Goal: Find specific page/section

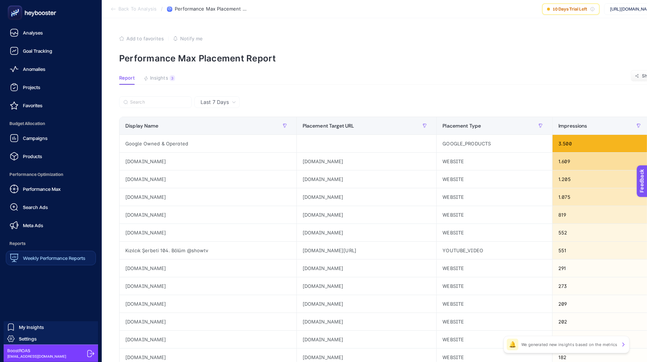
click at [43, 262] on div "Weekly Performance Reports" at bounding box center [48, 258] width 76 height 9
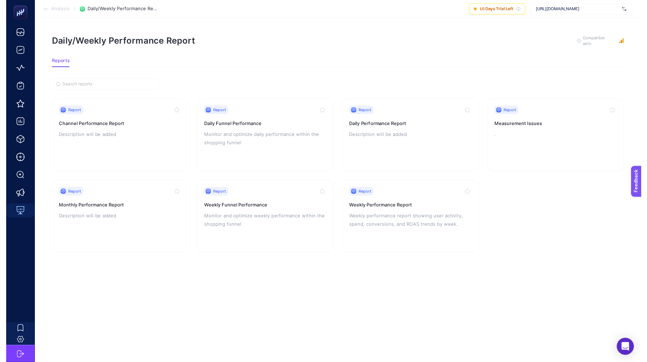
scroll to position [7, 0]
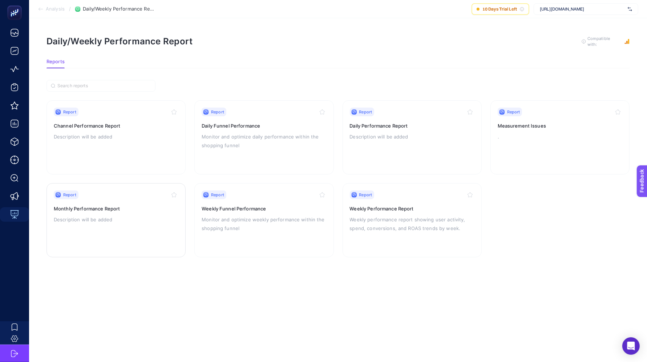
click at [103, 205] on h3 "Monthly Performance Report" at bounding box center [116, 208] width 125 height 7
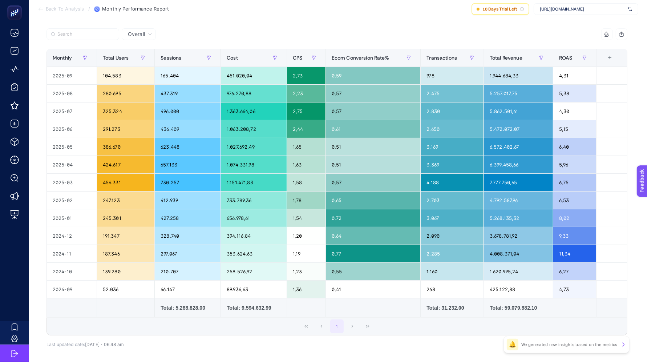
scroll to position [69, 0]
